Goal: Information Seeking & Learning: Stay updated

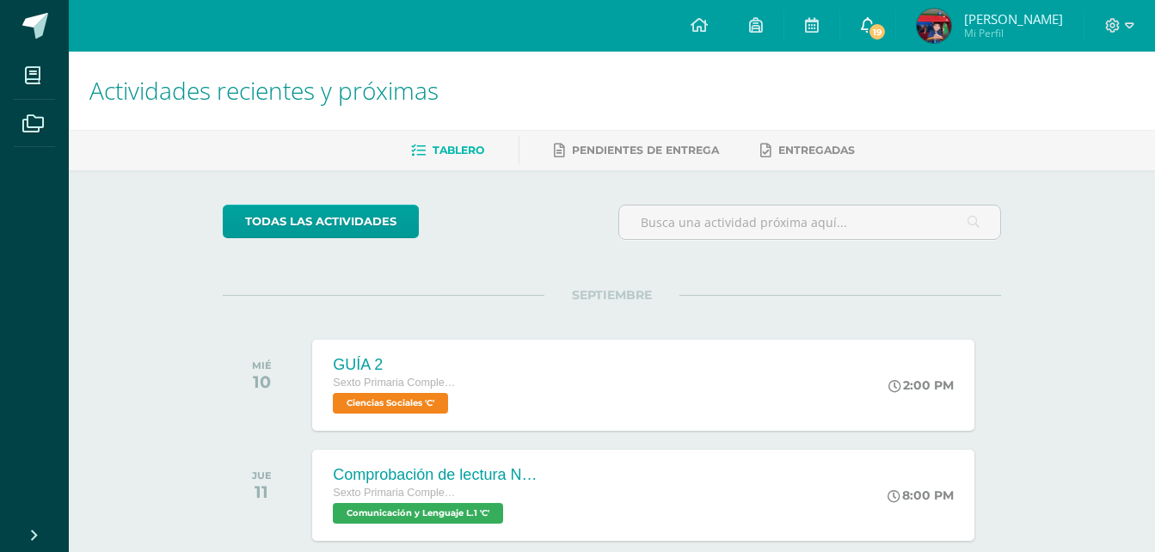
click at [895, 5] on link "19" at bounding box center [867, 26] width 55 height 52
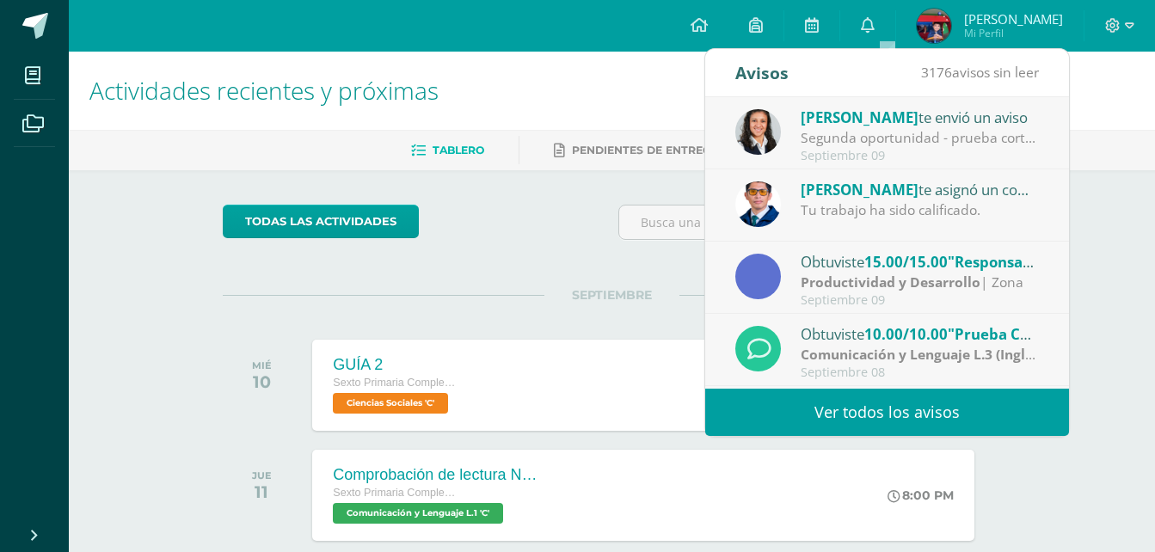
click at [857, 121] on span "[PERSON_NAME]" at bounding box center [859, 117] width 118 height 20
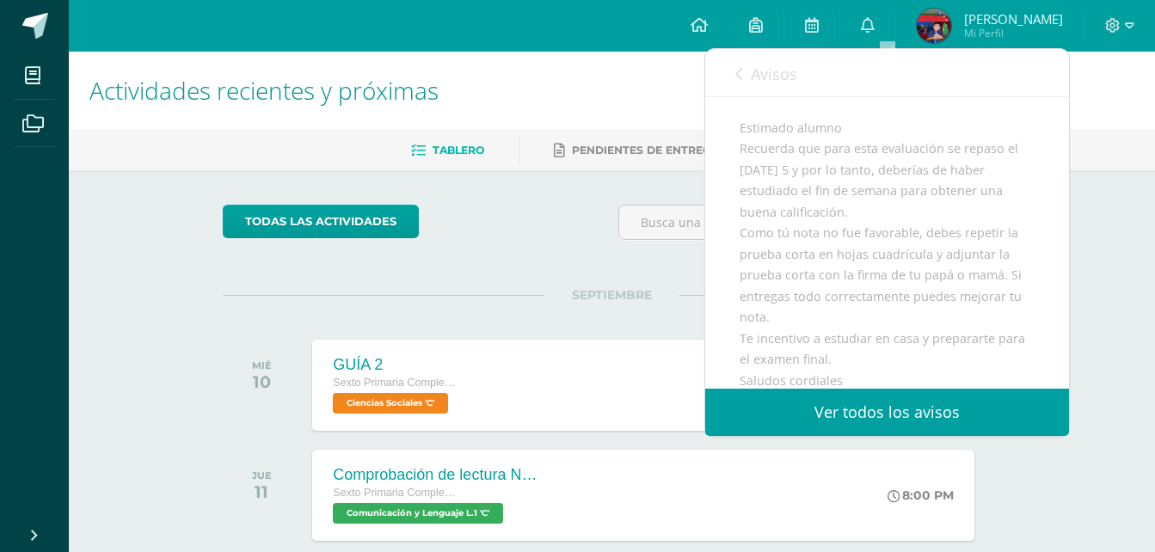
scroll to position [138, 0]
click at [732, 80] on div "Avisos 3175 avisos sin leer Avisos" at bounding box center [887, 73] width 364 height 48
click at [736, 72] on icon at bounding box center [738, 74] width 7 height 14
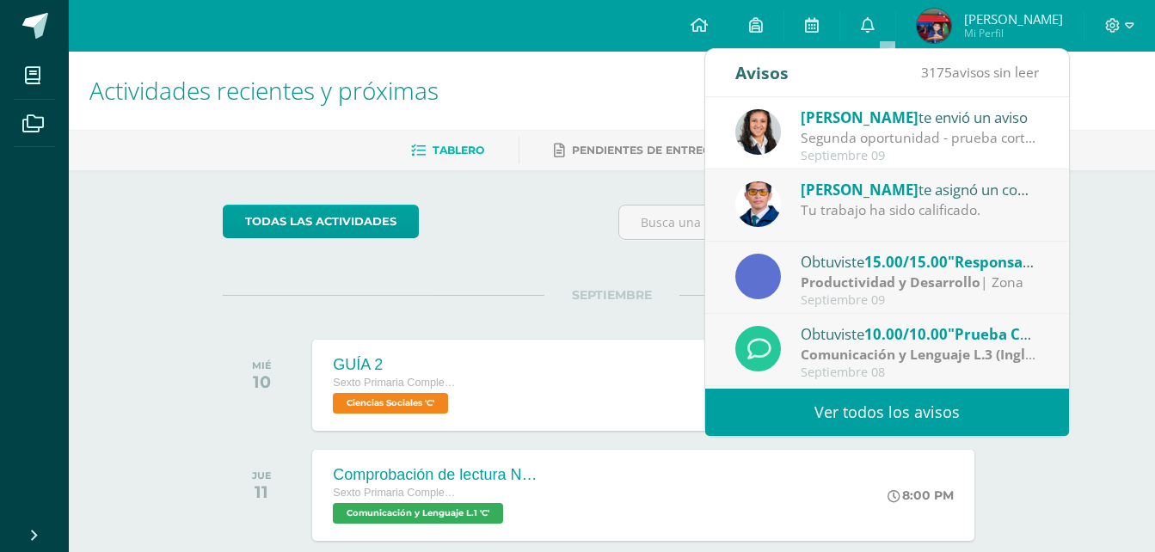
click at [902, 400] on link "Ver todos los avisos" at bounding box center [887, 412] width 364 height 47
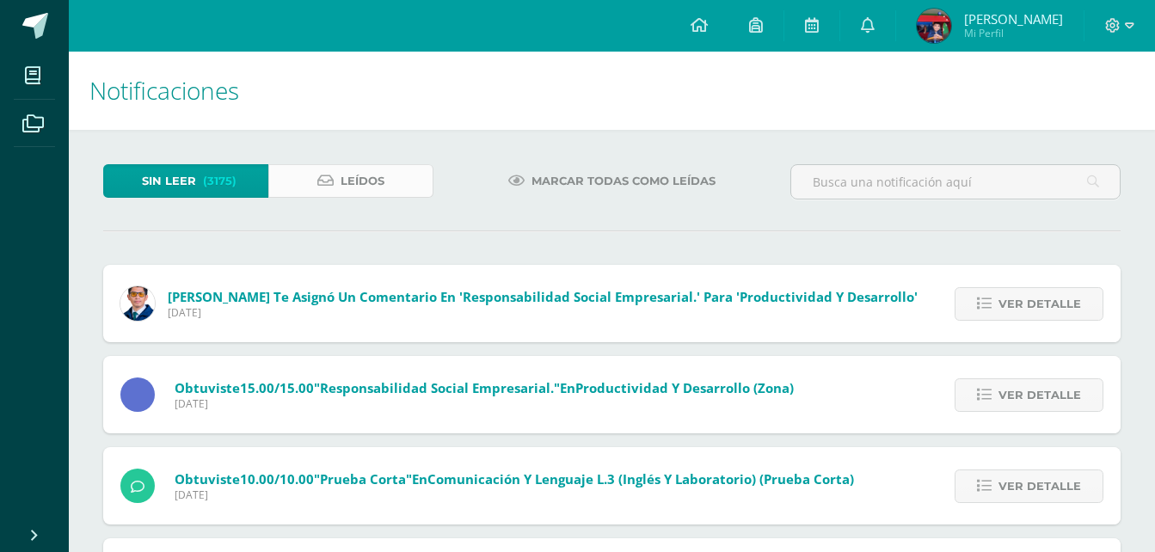
click at [417, 181] on link "Leídos" at bounding box center [350, 181] width 165 height 34
click at [390, 172] on link "Leídos" at bounding box center [350, 181] width 165 height 34
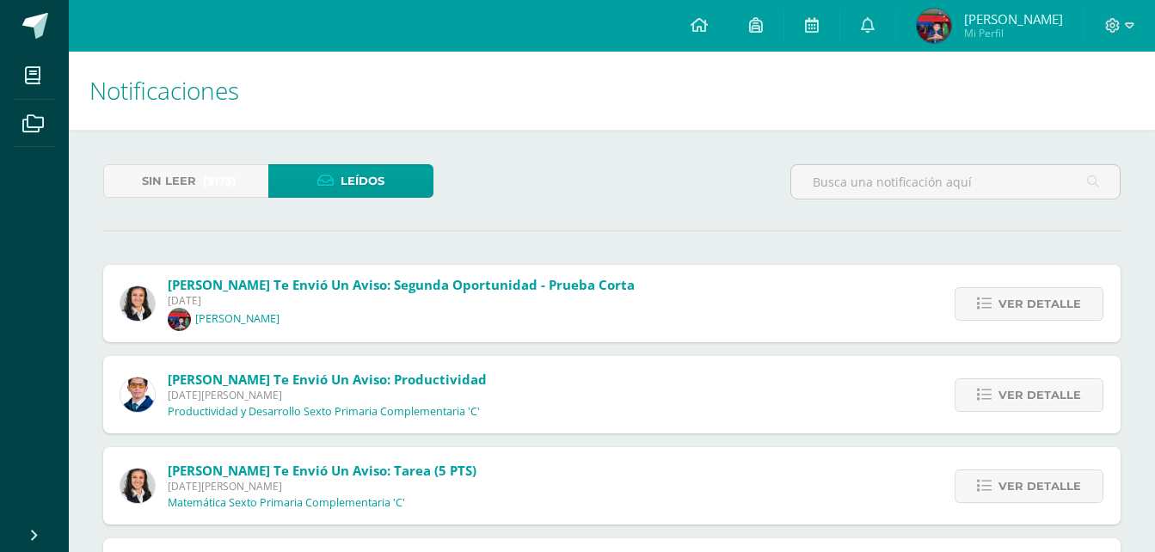
drag, startPoint x: 671, startPoint y: 310, endPoint x: 578, endPoint y: 282, distance: 97.1
click at [578, 282] on span "Brenda Pérez te envió un aviso: Segunda oportunidad - prueba corta" at bounding box center [401, 284] width 467 height 17
click at [910, 291] on div "Brenda Pérez te envió un aviso: Segunda oportunidad - prueba corta Martes 09 de…" at bounding box center [611, 303] width 1017 height 77
click at [962, 299] on link "Ver detalle" at bounding box center [1028, 304] width 149 height 34
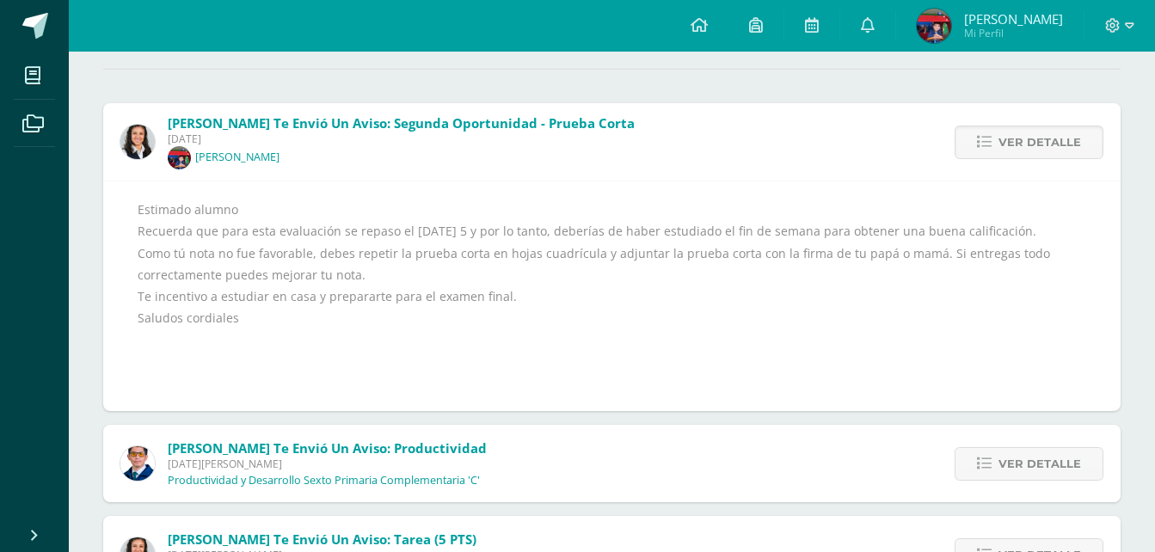
scroll to position [158, 0]
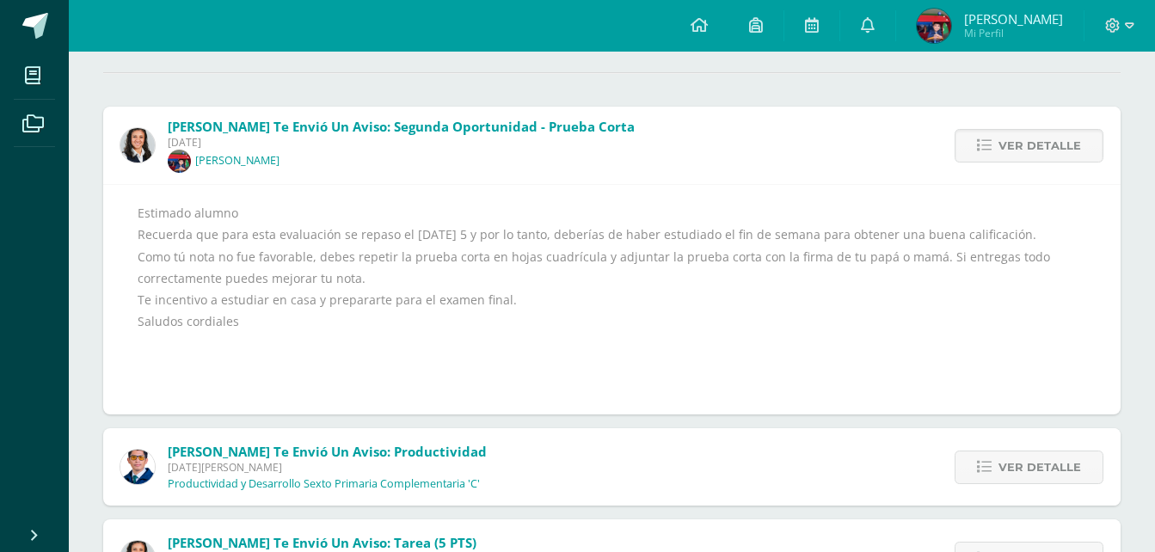
drag, startPoint x: 1002, startPoint y: 154, endPoint x: 772, endPoint y: 182, distance: 232.1
click at [772, 182] on div "Brenda Pérez te envió un aviso: Segunda oportunidad - prueba corta Martes 09 de…" at bounding box center [611, 261] width 1017 height 308
click at [964, 150] on link "Ver detalle" at bounding box center [1028, 146] width 149 height 34
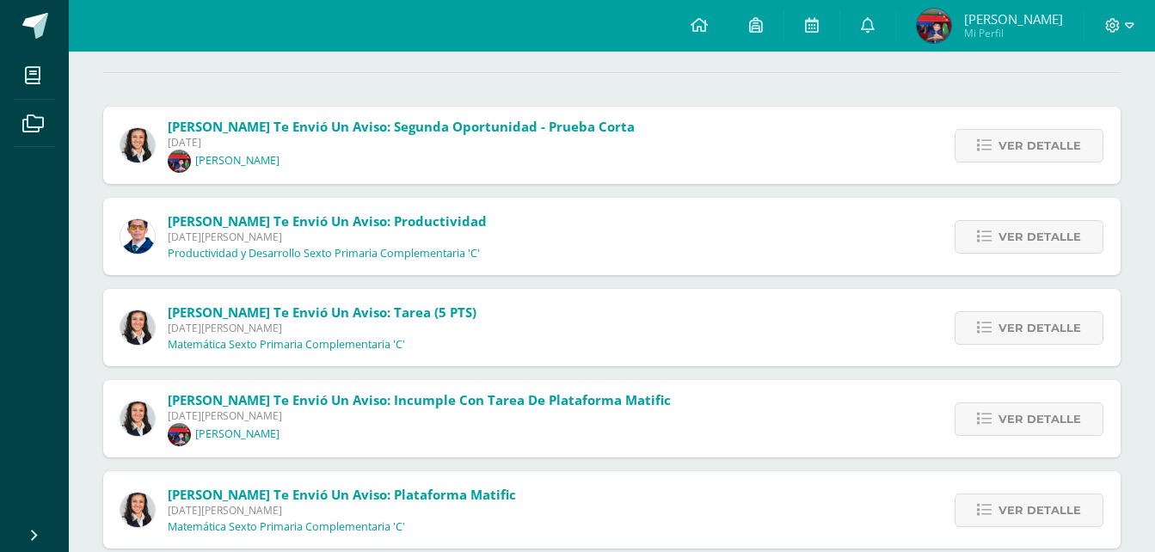
scroll to position [0, 0]
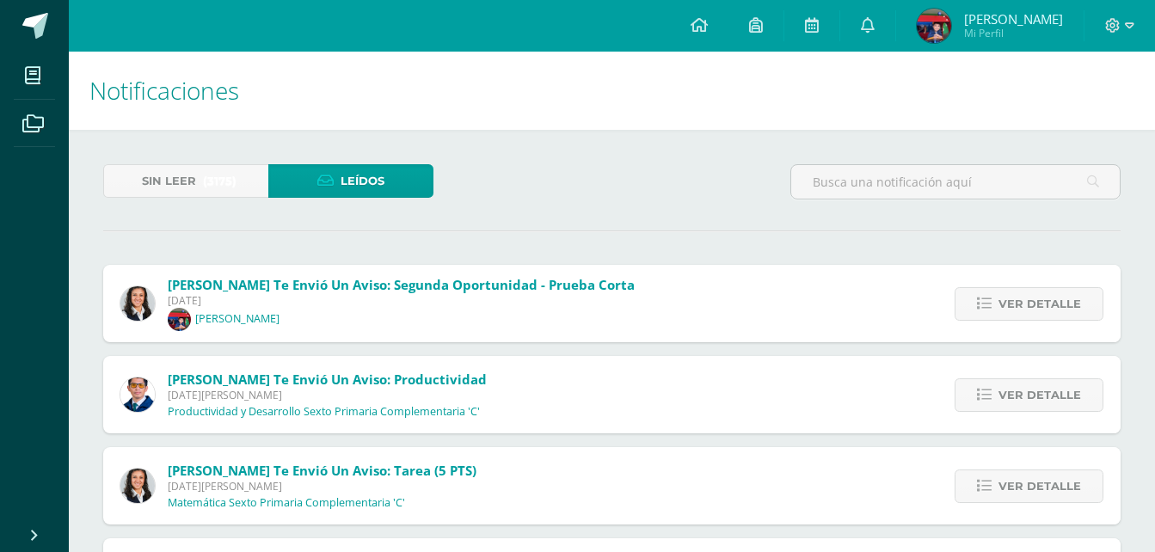
drag, startPoint x: 874, startPoint y: 301, endPoint x: 716, endPoint y: 300, distance: 158.2
click at [716, 300] on div "Brenda Pérez te envió un aviso: Segunda oportunidad - prueba corta Martes 09 de…" at bounding box center [611, 303] width 1017 height 77
click at [264, 189] on link "Sin leer (3175)" at bounding box center [185, 181] width 165 height 34
click at [221, 188] on span "(3175)" at bounding box center [220, 181] width 34 height 32
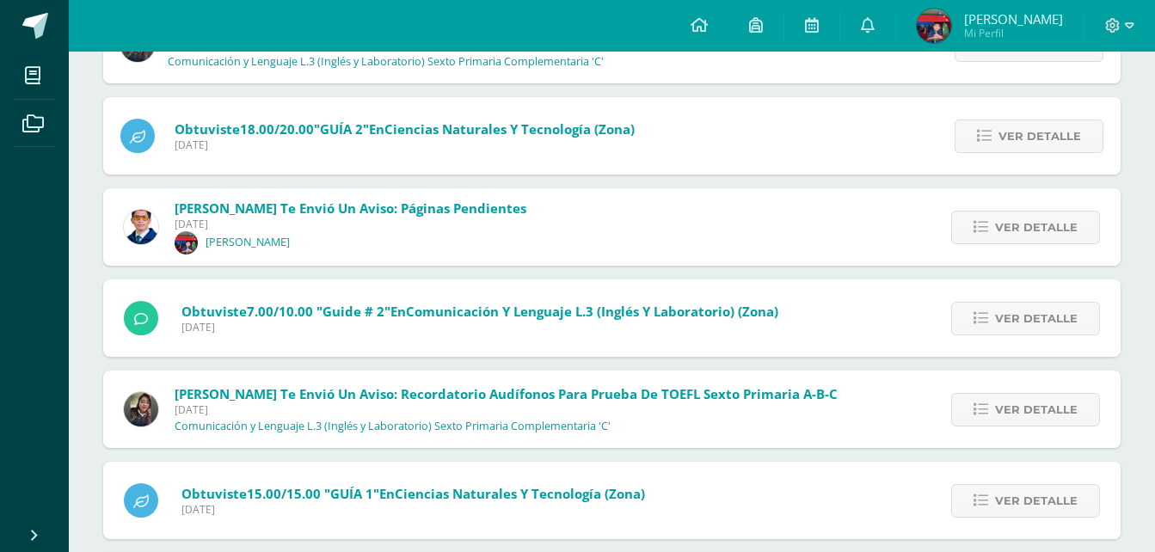
scroll to position [989, 0]
click at [968, 222] on link "Ver detalle" at bounding box center [1025, 227] width 149 height 34
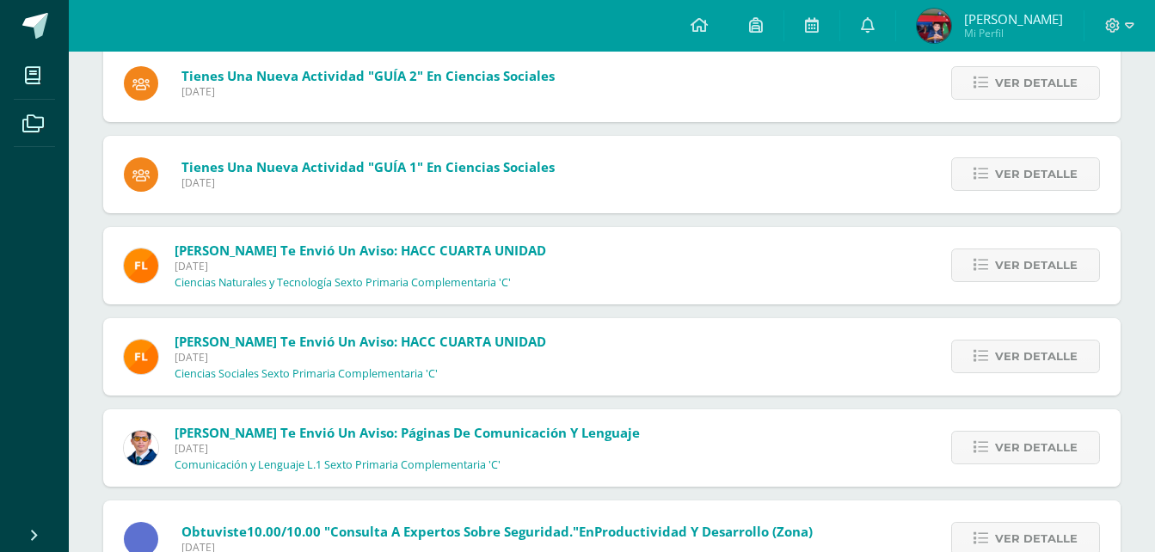
scroll to position [2240, 0]
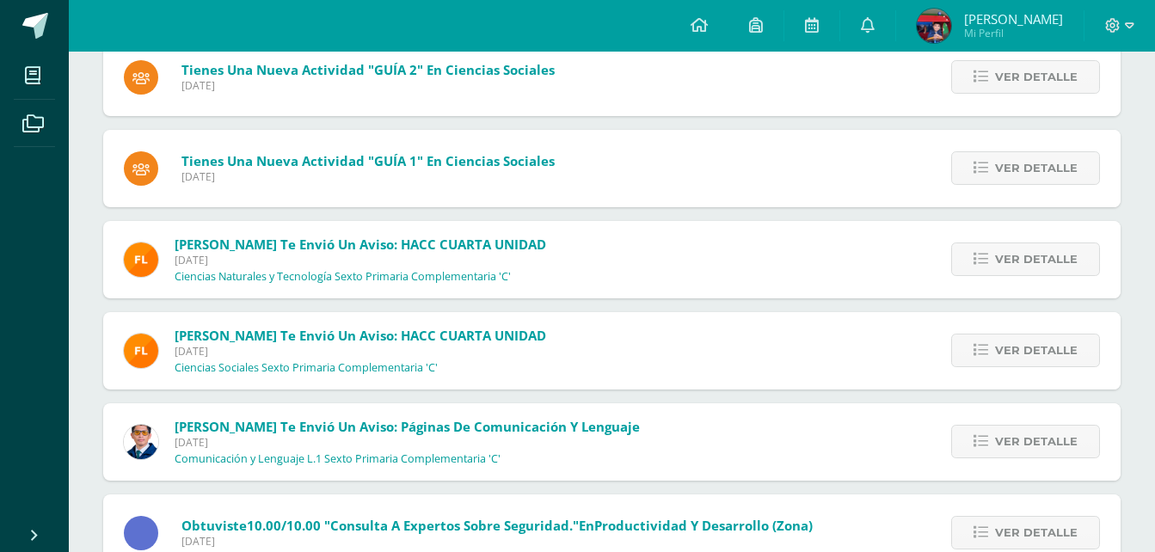
click at [953, 345] on div "Ver detalle" at bounding box center [1022, 350] width 195 height 77
click at [981, 349] on icon at bounding box center [980, 350] width 15 height 15
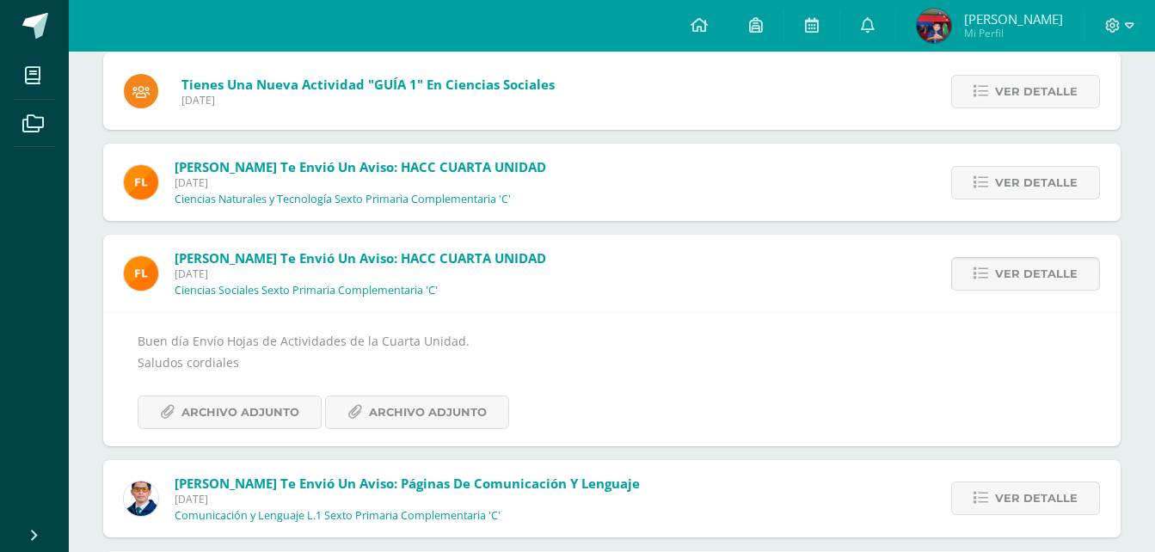
scroll to position [2049, 0]
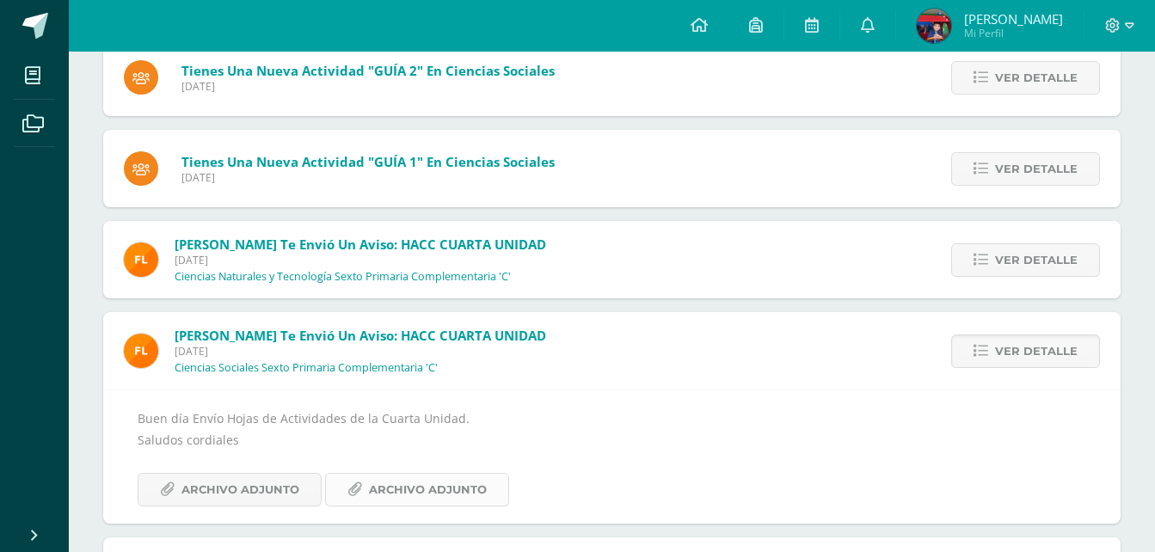
click at [406, 479] on span "Archivo Adjunto" at bounding box center [428, 490] width 118 height 32
click at [981, 259] on icon at bounding box center [980, 260] width 15 height 15
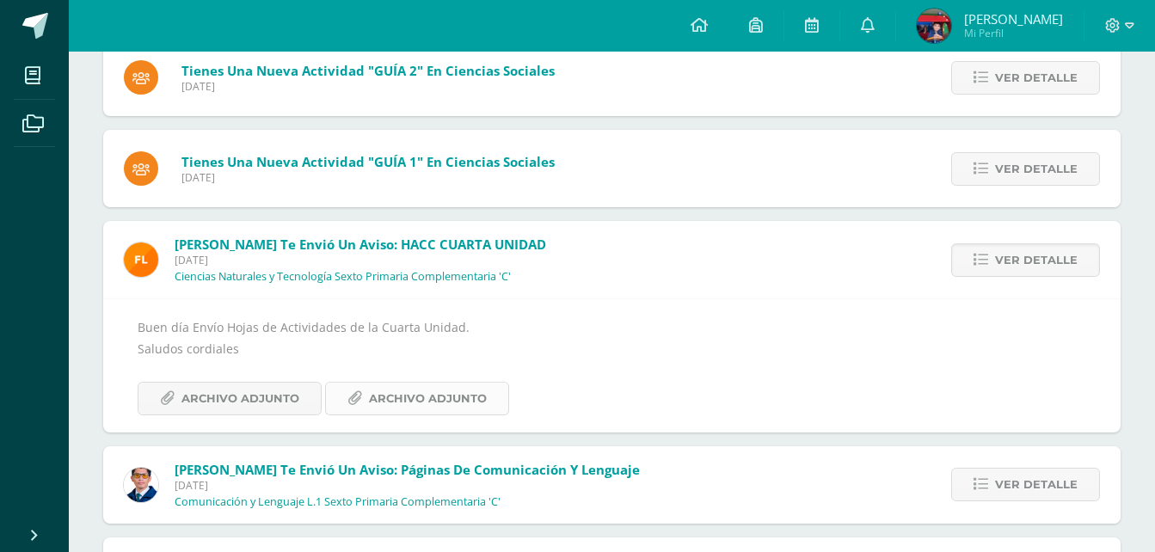
click at [354, 411] on link "Archivo Adjunto" at bounding box center [417, 399] width 184 height 34
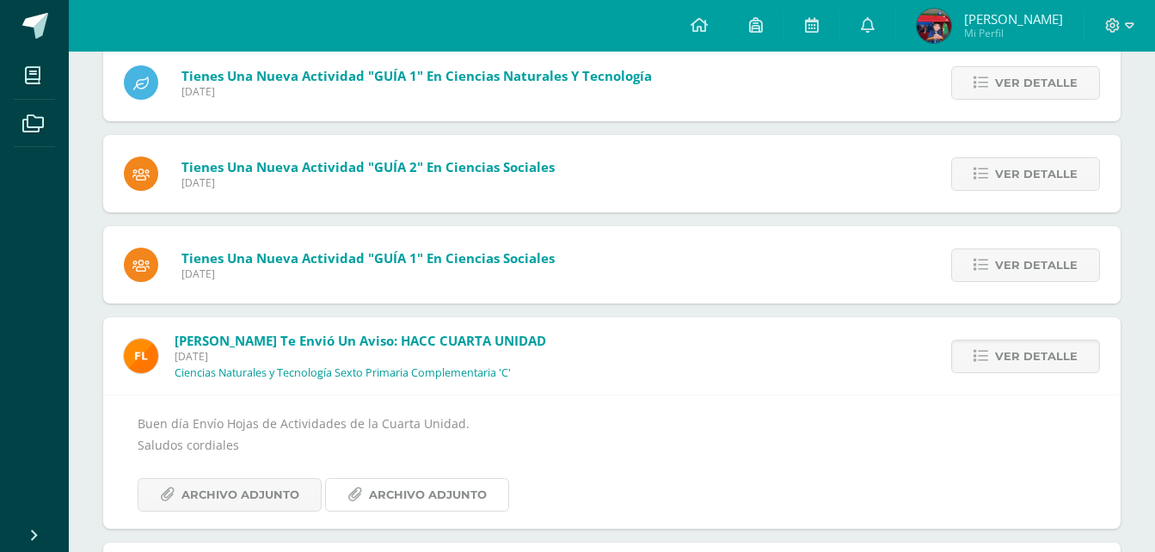
scroll to position [1952, 0]
click at [1020, 272] on span "Ver detalle" at bounding box center [1036, 266] width 83 height 32
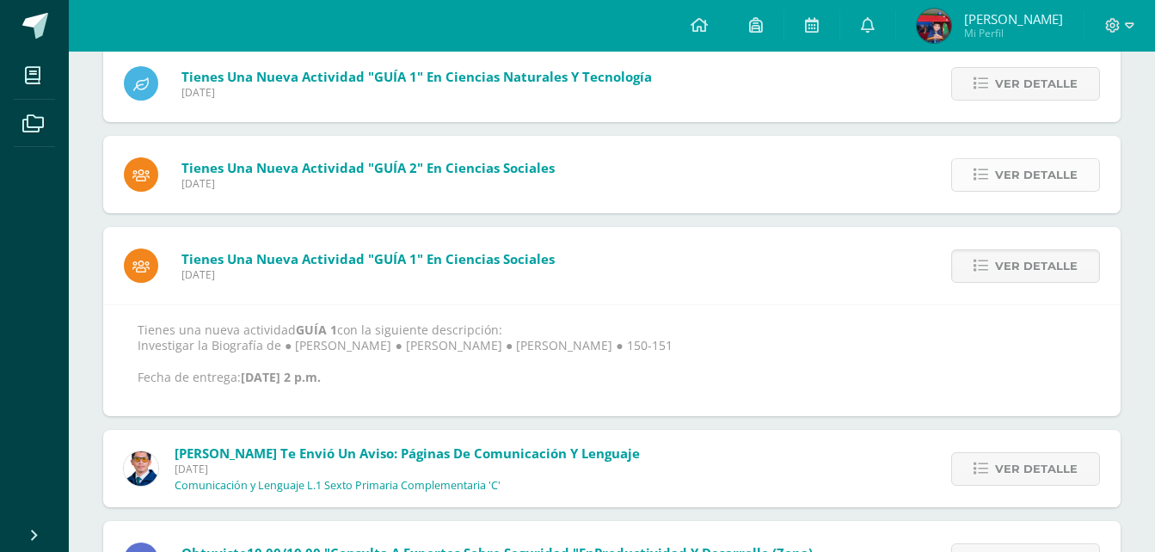
click at [997, 187] on span "Ver detalle" at bounding box center [1036, 175] width 83 height 32
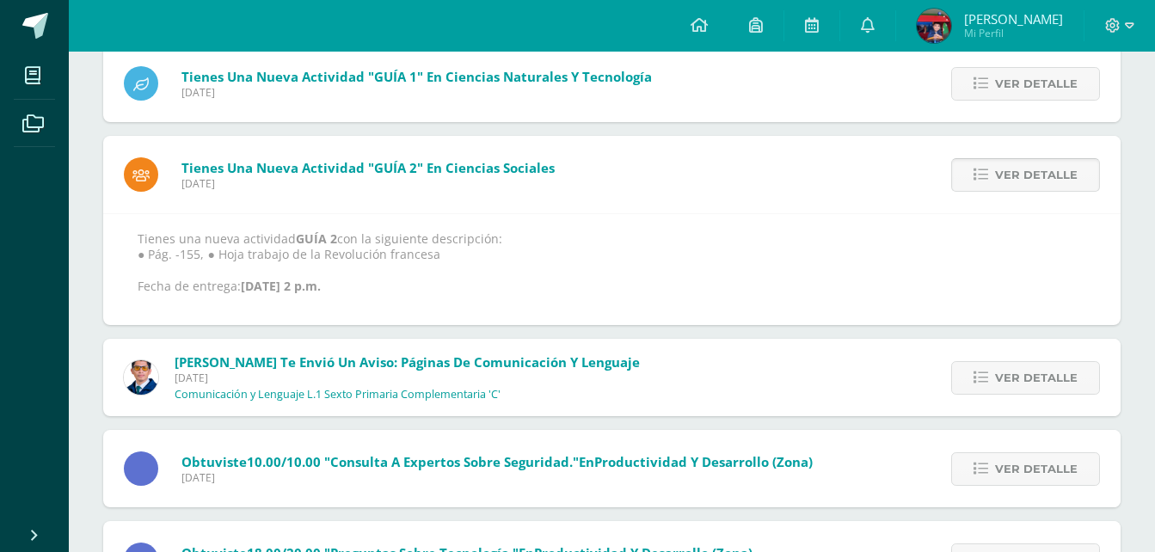
click at [997, 187] on span "Ver detalle" at bounding box center [1036, 175] width 83 height 32
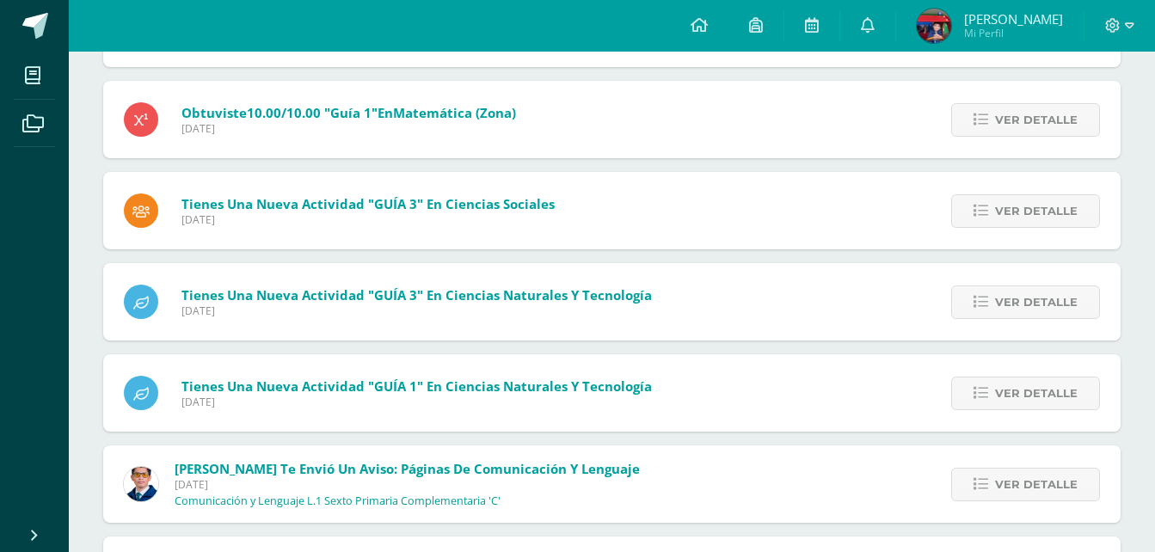
scroll to position [1641, 0]
click at [1007, 215] on span "Ver detalle" at bounding box center [1036, 212] width 83 height 32
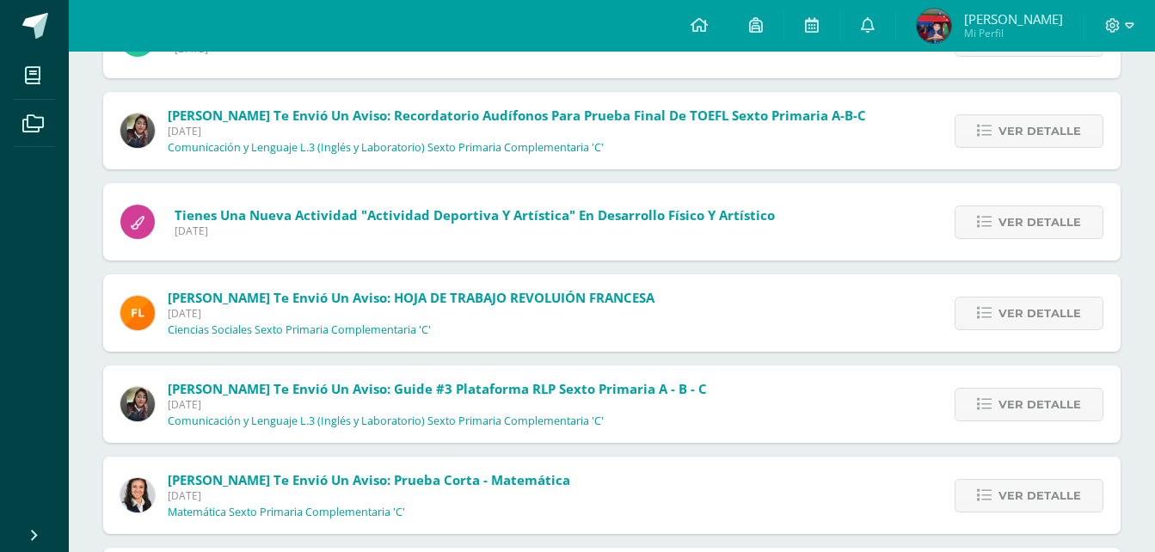
scroll to position [445, 0]
click at [1055, 324] on span "Ver detalle" at bounding box center [1039, 314] width 83 height 32
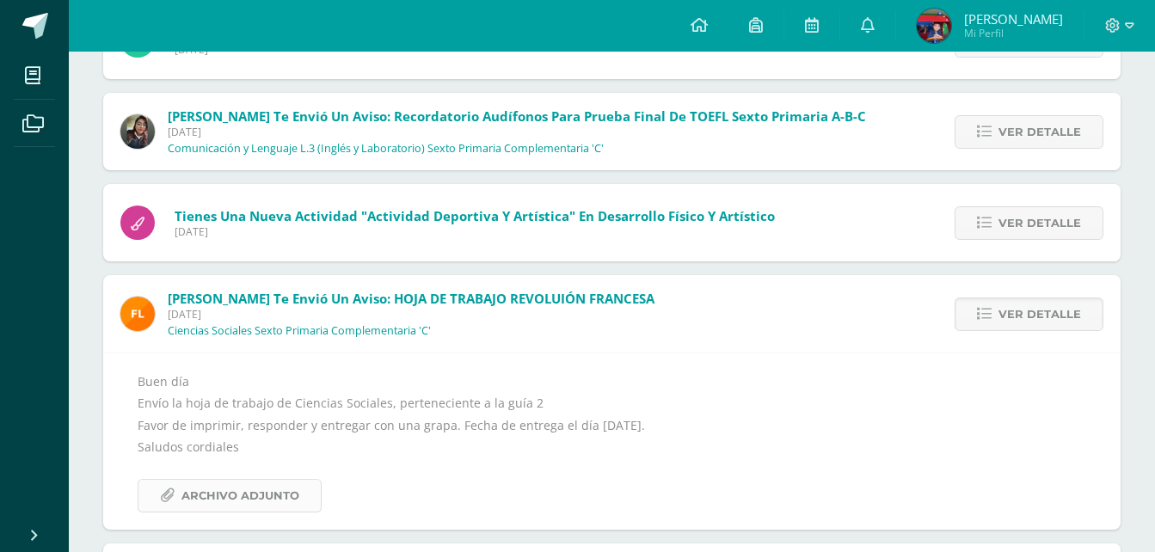
click at [275, 489] on span "Archivo Adjunto" at bounding box center [240, 496] width 118 height 32
